Goal: Browse casually

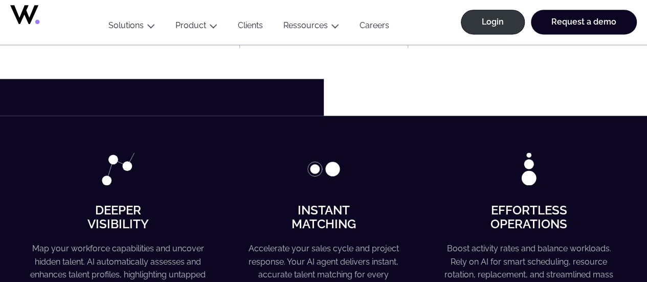
scroll to position [358, 0]
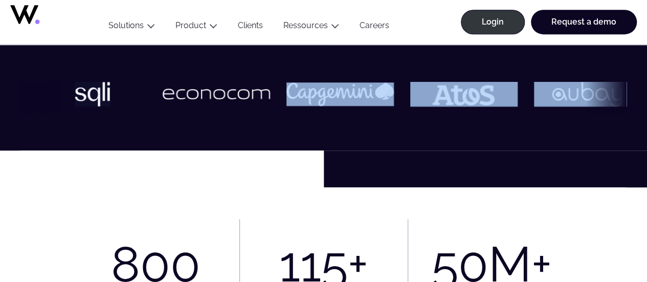
drag, startPoint x: 608, startPoint y: 97, endPoint x: 337, endPoint y: 121, distance: 272.4
click at [338, 121] on div at bounding box center [323, 97] width 647 height 105
click at [337, 121] on div at bounding box center [323, 97] width 647 height 105
